Goal: Task Accomplishment & Management: Manage account settings

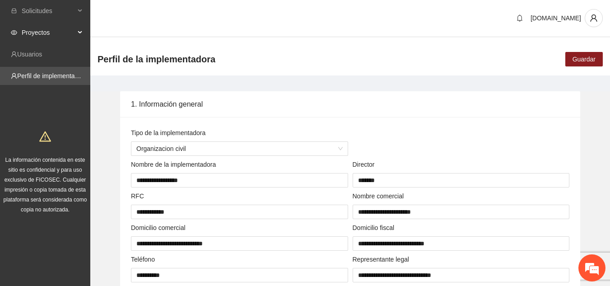
click at [51, 31] on span "Proyectos" at bounding box center [48, 32] width 53 height 18
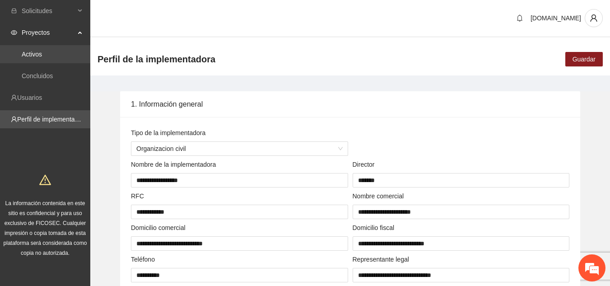
click at [42, 52] on link "Activos" at bounding box center [32, 54] width 20 height 7
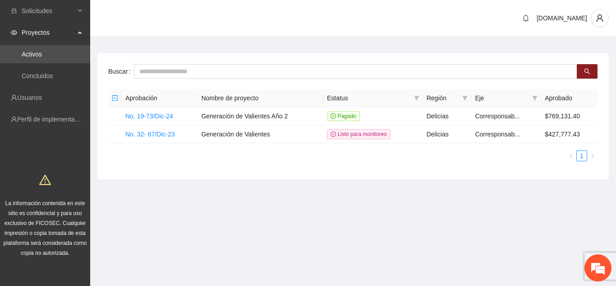
click at [44, 34] on span "Proyectos" at bounding box center [48, 32] width 53 height 18
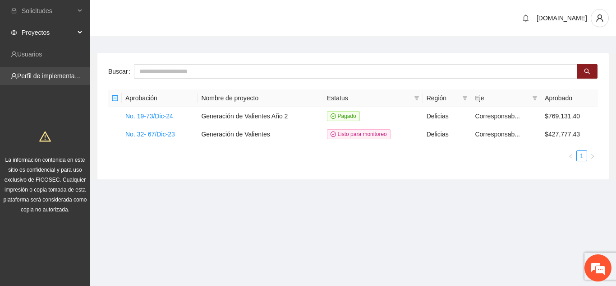
click at [51, 74] on link "Perfil de implementadora" at bounding box center [52, 75] width 70 height 7
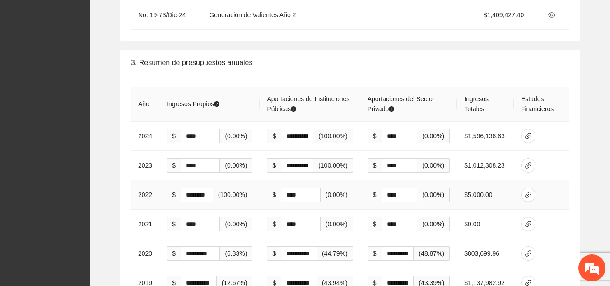
scroll to position [1517, 0]
click at [528, 132] on icon "link" at bounding box center [528, 135] width 6 height 6
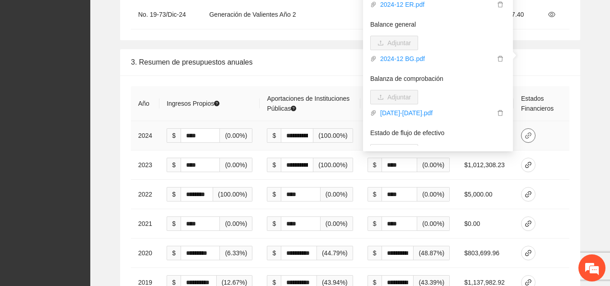
click at [528, 132] on icon "link" at bounding box center [528, 135] width 6 height 6
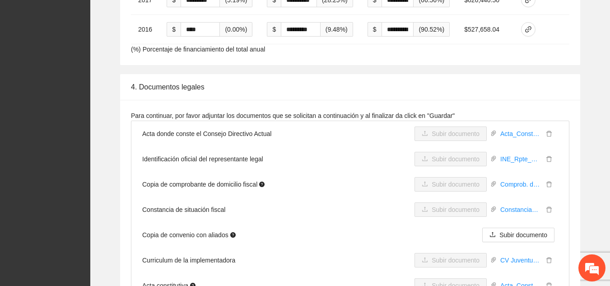
scroll to position [1857, 0]
click at [522, 129] on link "Acta_Constitutiva_Juventus_Y_Veritas_2comprimido.pdf" at bounding box center [519, 134] width 47 height 10
click at [520, 129] on link "Acta_Constitutiva_Juventus_Y_Veritas_2comprimido.pdf" at bounding box center [519, 134] width 47 height 10
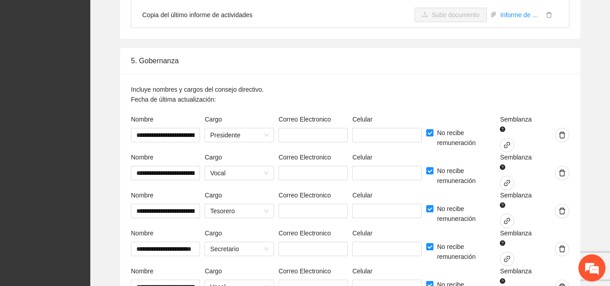
scroll to position [2228, 0]
